Goal: Find specific page/section: Find specific page/section

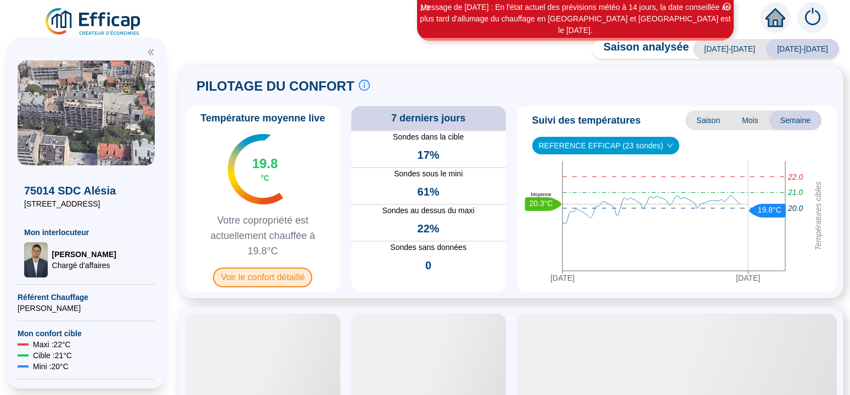
click at [283, 277] on span "Voir le confort détaillé" at bounding box center [262, 277] width 99 height 20
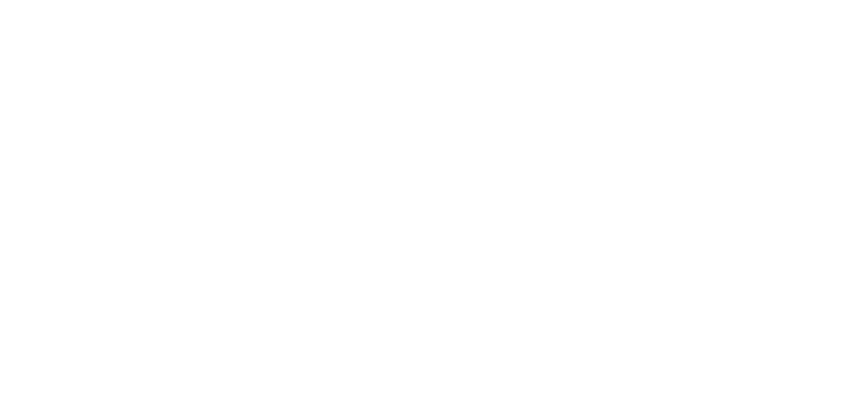
click at [284, 278] on div at bounding box center [425, 197] width 850 height 395
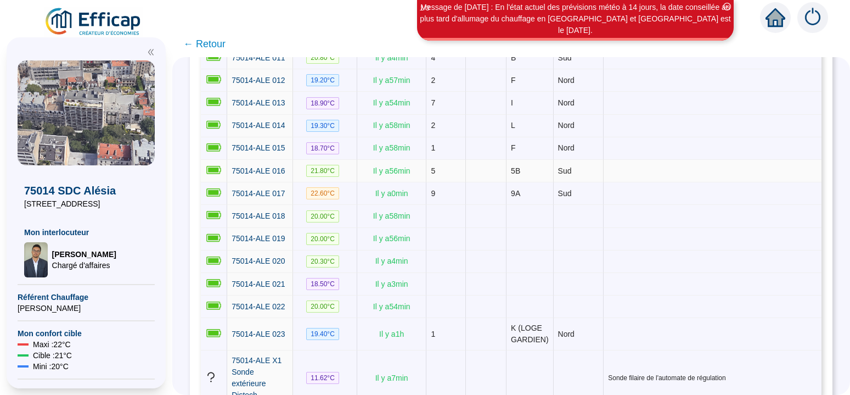
scroll to position [504, 0]
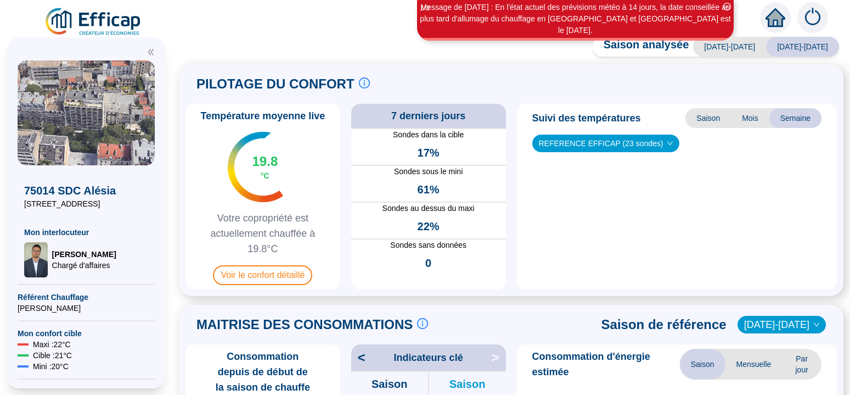
click at [206, 43] on div "Saison analysée [DATE]-[DATE] [DATE]-[DATE] PILOTAGE DU CONFORT Le pilotage du …" at bounding box center [511, 218] width 678 height 352
